Goal: Use online tool/utility: Utilize a website feature to perform a specific function

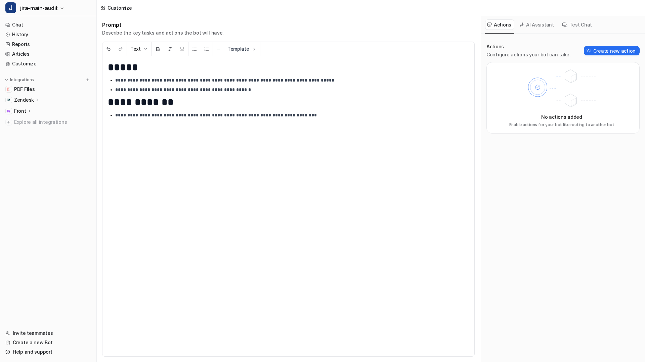
click at [537, 23] on button "AI Assistant" at bounding box center [537, 24] width 40 height 10
click at [570, 26] on button "Test Chat" at bounding box center [577, 24] width 35 height 10
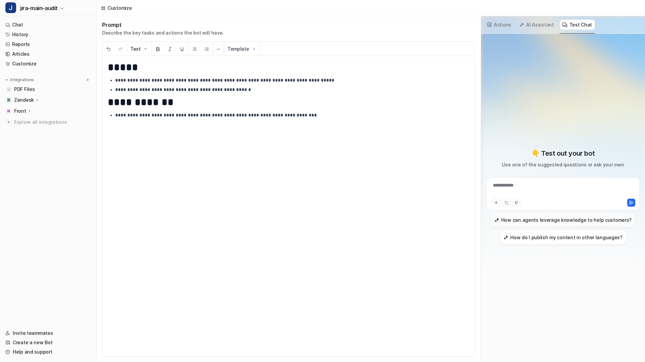
click at [529, 223] on h3 "How can agents leverage knowledge to help customers?" at bounding box center [566, 220] width 130 height 7
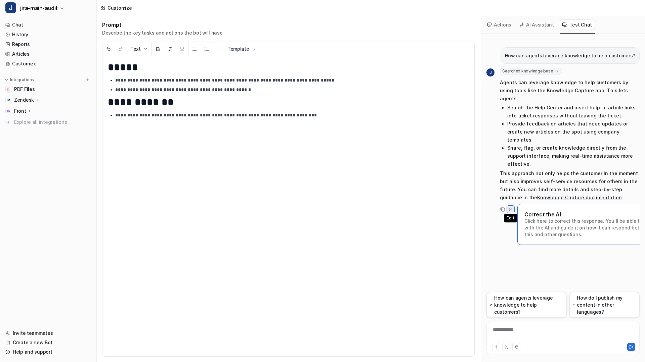
click at [509, 208] on icon at bounding box center [510, 209] width 3 height 3
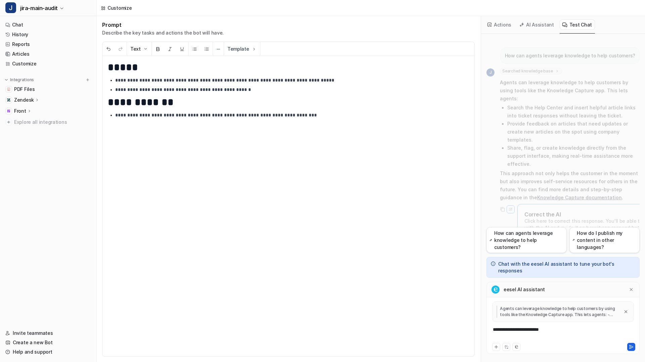
click at [631, 347] on icon at bounding box center [631, 347] width 5 height 5
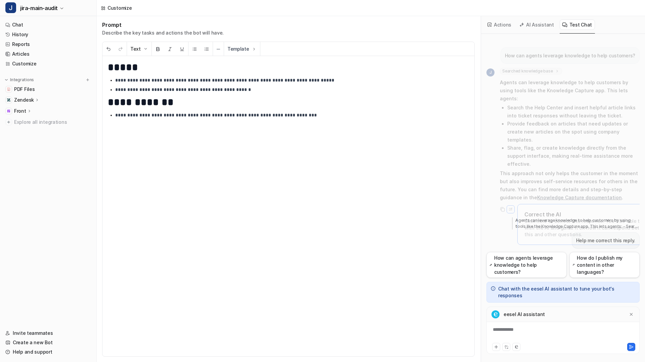
scroll to position [41, 0]
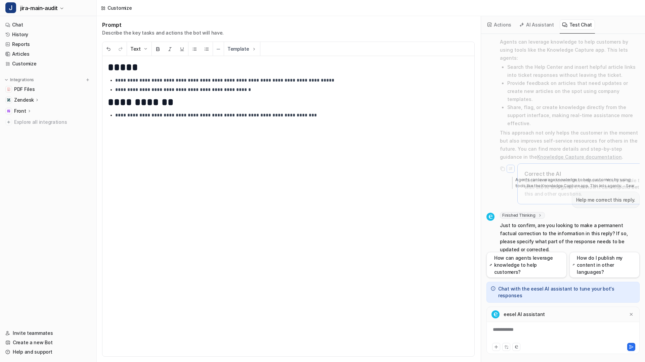
click at [536, 26] on button "AI Assistant" at bounding box center [537, 24] width 40 height 10
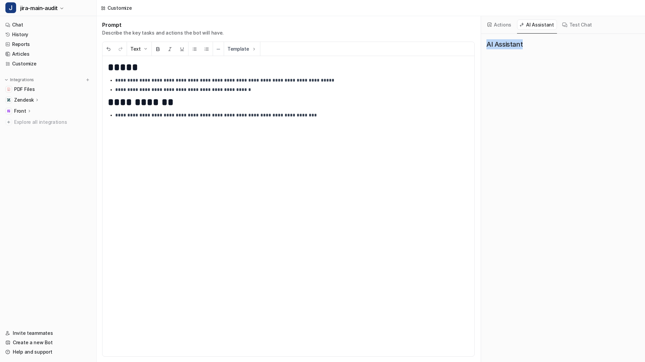
drag, startPoint x: 487, startPoint y: 41, endPoint x: 548, endPoint y: 43, distance: 60.8
click at [548, 43] on h3 "AI Assistant" at bounding box center [562, 44] width 153 height 10
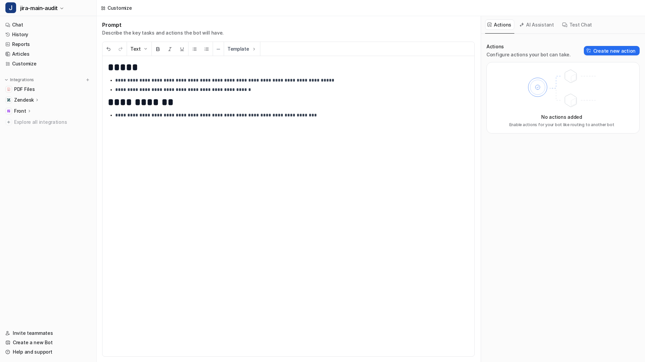
click at [528, 21] on button "AI Assistant" at bounding box center [537, 24] width 40 height 10
